Goal: Task Accomplishment & Management: Complete application form

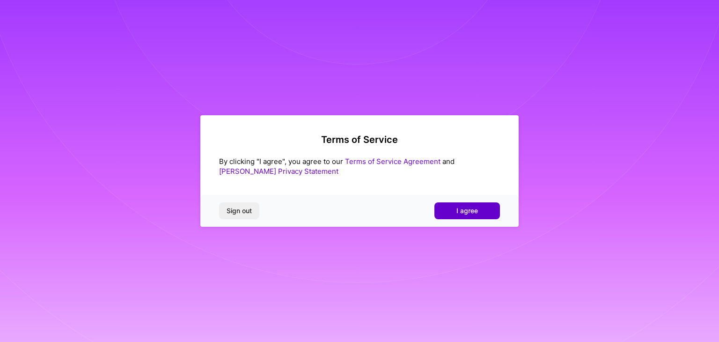
click at [467, 210] on span "I agree" at bounding box center [468, 210] width 22 height 9
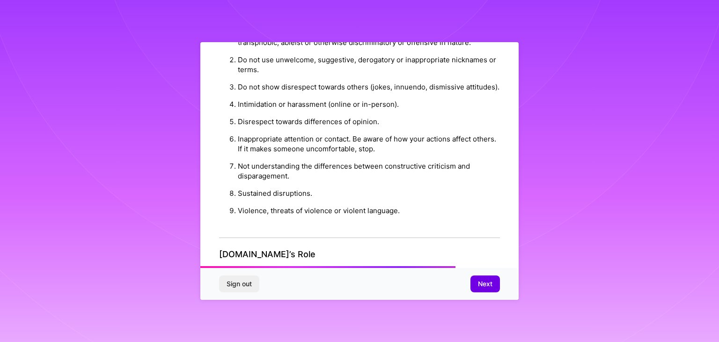
scroll to position [1069, 0]
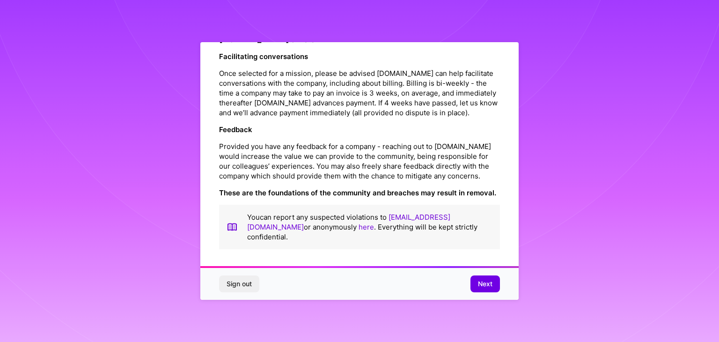
click at [478, 274] on div "Sign out Next" at bounding box center [359, 284] width 318 height 32
click at [483, 281] on span "Next" at bounding box center [485, 283] width 15 height 9
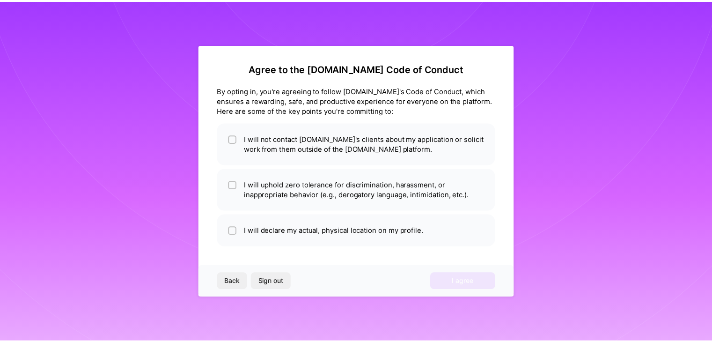
scroll to position [0, 0]
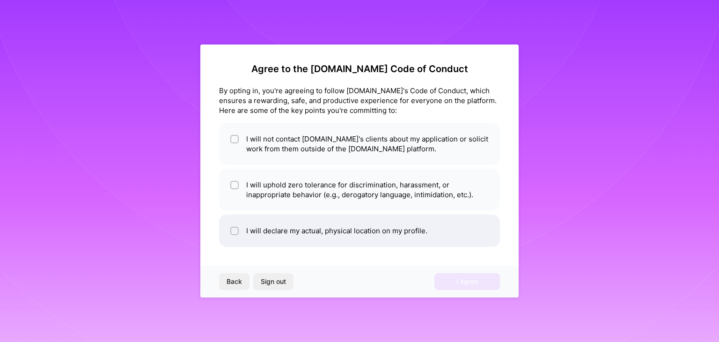
click at [293, 227] on li "I will declare my actual, physical location on my profile." at bounding box center [359, 230] width 281 height 32
checkbox input "false"
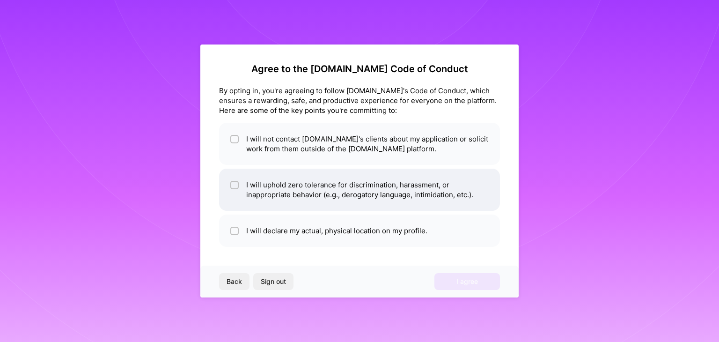
click at [284, 184] on li "I will uphold zero tolerance for discrimination, harassment, or inappropriate b…" at bounding box center [359, 190] width 281 height 42
click at [289, 188] on li "I will uphold zero tolerance for discrimination, harassment, or inappropriate b…" at bounding box center [359, 190] width 281 height 42
checkbox input "false"
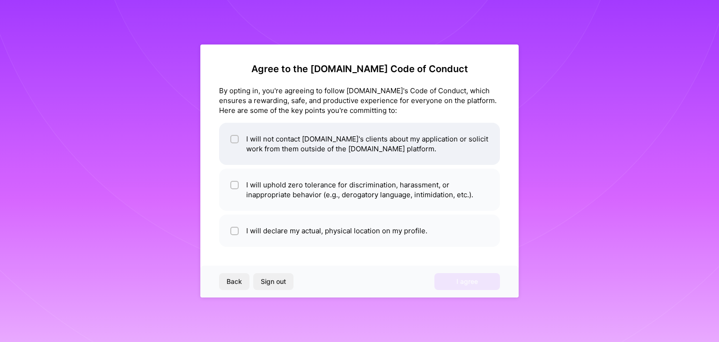
click at [287, 145] on li "I will not contact A.Team's clients about my application or solicit work from t…" at bounding box center [359, 144] width 281 height 42
checkbox input "true"
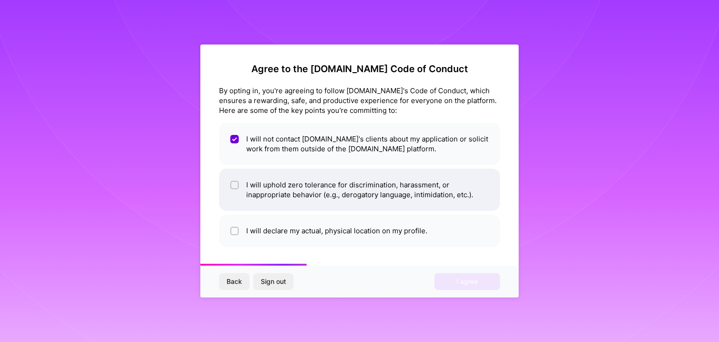
click at [298, 183] on li "I will uphold zero tolerance for discrimination, harassment, or inappropriate b…" at bounding box center [359, 190] width 281 height 42
checkbox input "true"
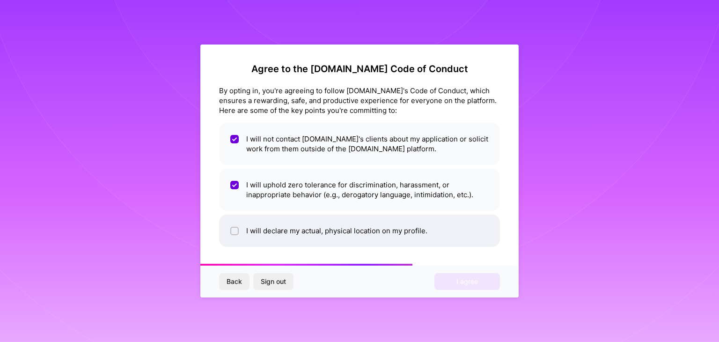
click at [299, 225] on li "I will declare my actual, physical location on my profile." at bounding box center [359, 230] width 281 height 32
checkbox input "true"
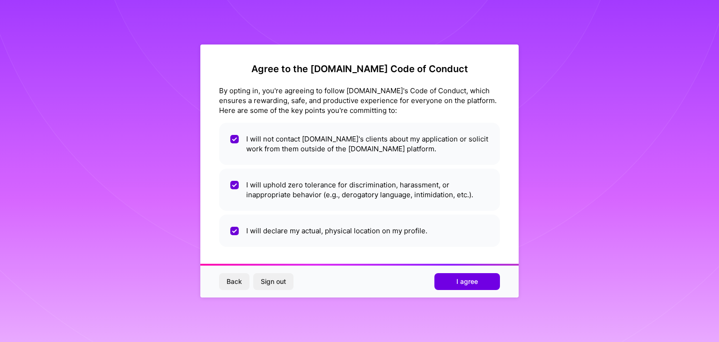
click at [449, 281] on button "I agree" at bounding box center [467, 281] width 66 height 17
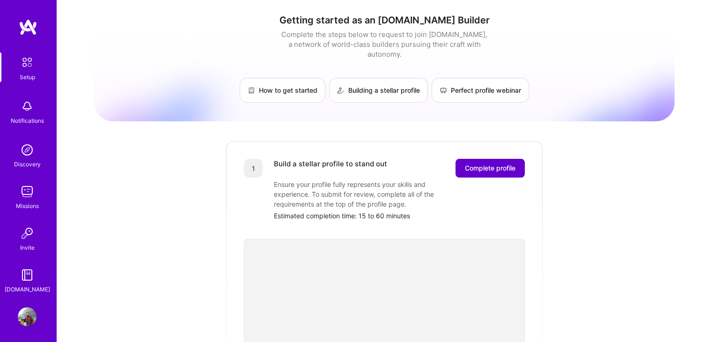
click at [479, 163] on span "Complete profile" at bounding box center [490, 167] width 51 height 9
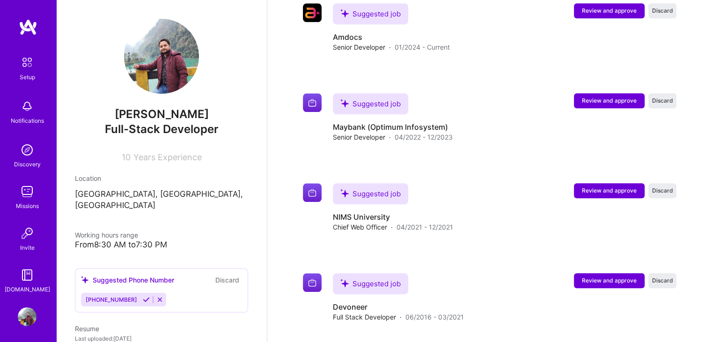
scroll to position [1015, 0]
